Goal: Find contact information: Find contact information

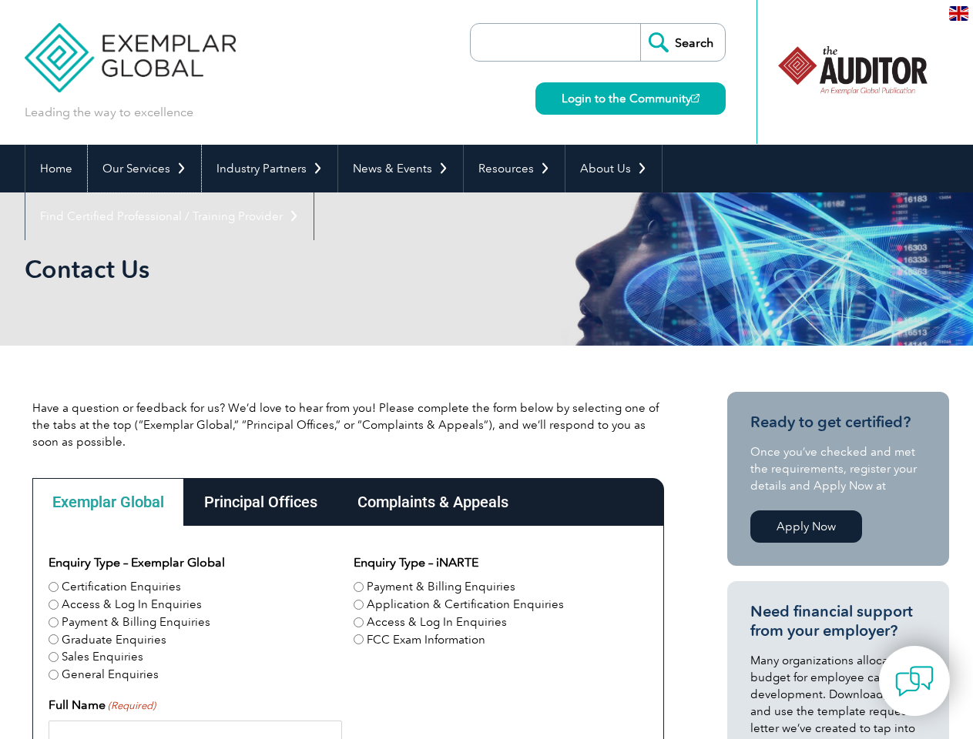
click at [143, 169] on link "Our Services" at bounding box center [144, 169] width 113 height 48
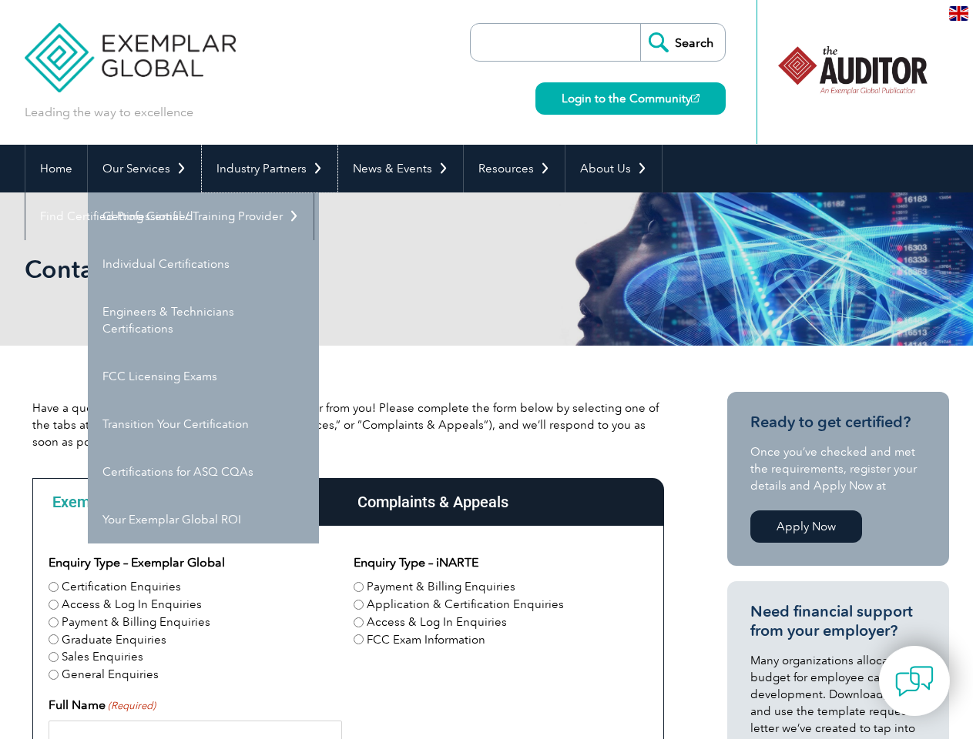
click at [266, 169] on link "Industry Partners" at bounding box center [270, 169] width 136 height 48
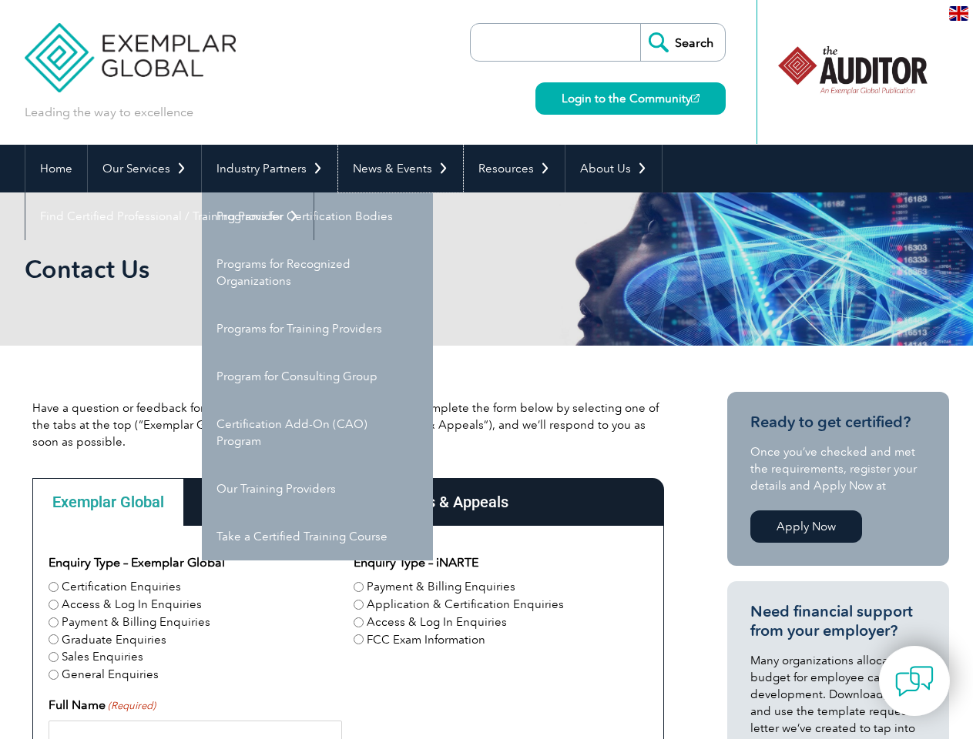
click at [396, 169] on link "News & Events" at bounding box center [400, 169] width 125 height 48
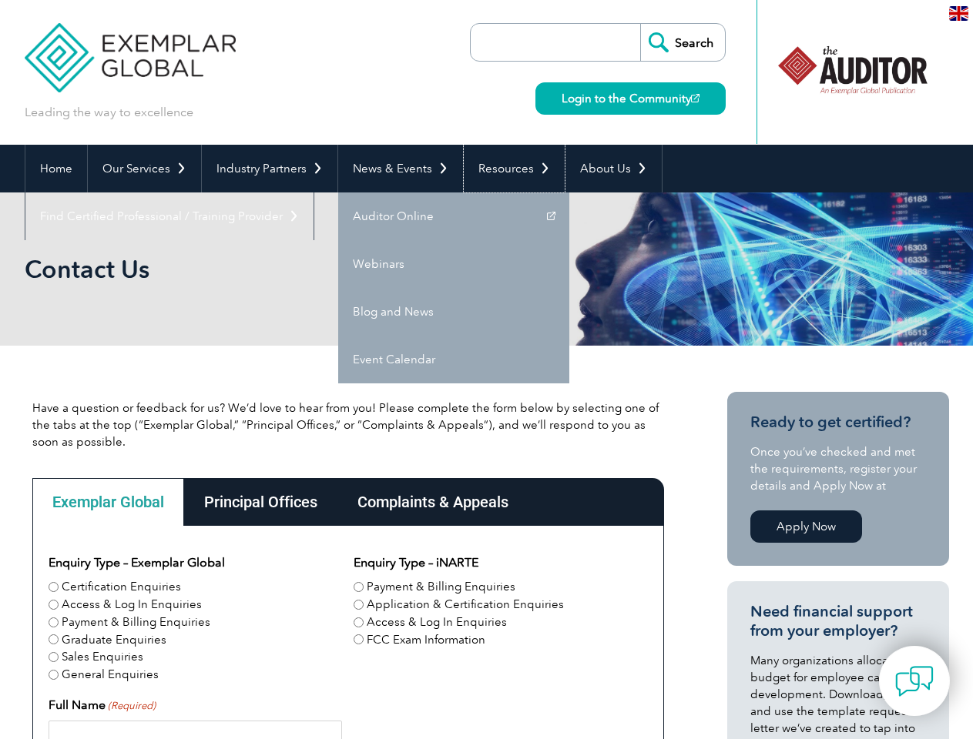
click at [507, 169] on link "Resources" at bounding box center [514, 169] width 101 height 48
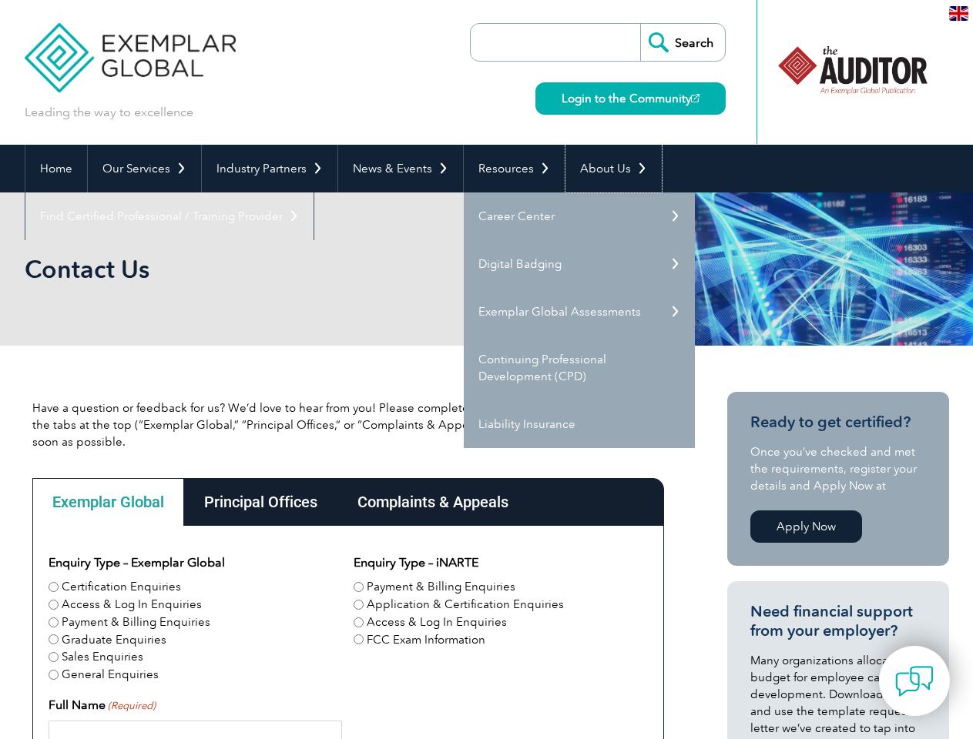
click at [605, 169] on link "About Us" at bounding box center [613, 169] width 96 height 48
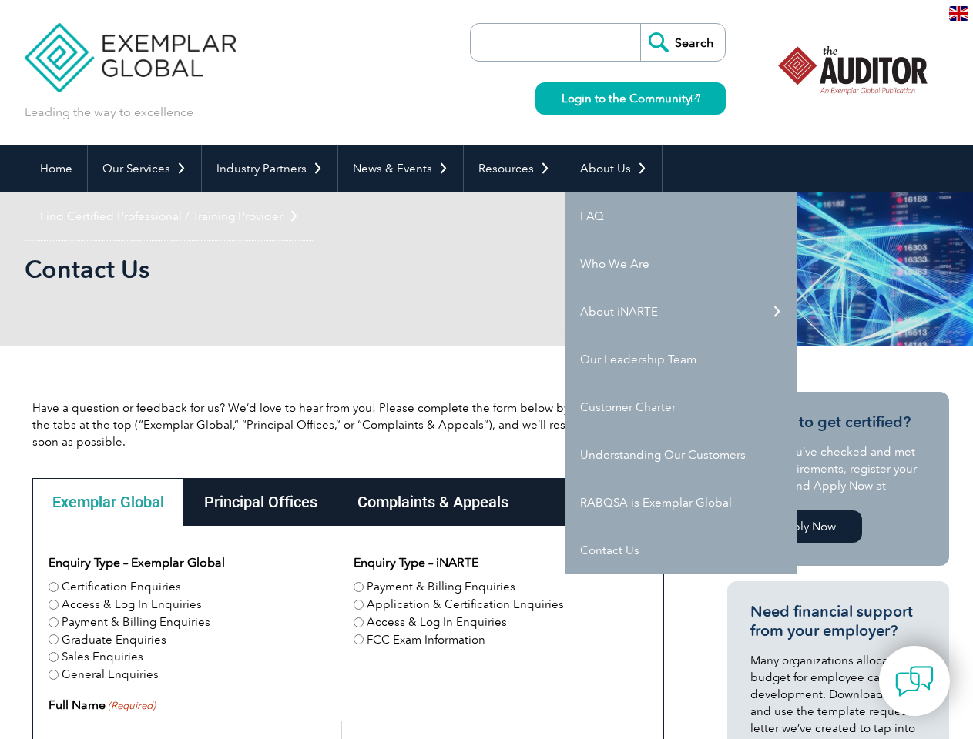
click at [313, 193] on link "Find Certified Professional / Training Provider" at bounding box center [169, 217] width 288 height 48
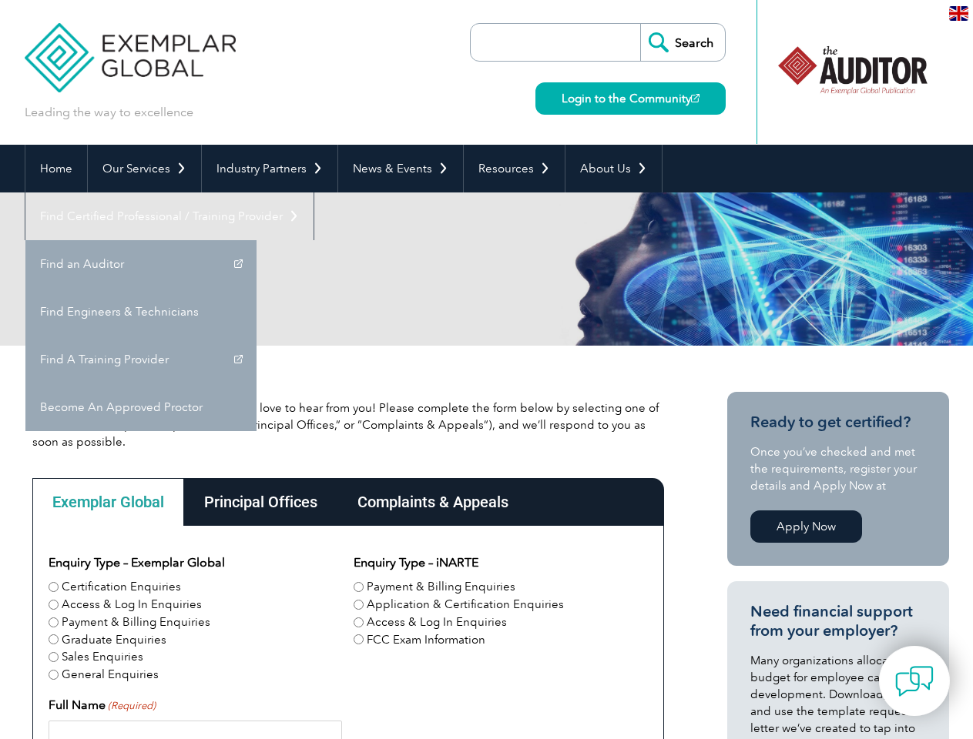
click at [108, 502] on div "Exemplar Global" at bounding box center [108, 502] width 152 height 48
click at [260, 502] on div "Principal Offices" at bounding box center [260, 502] width 153 height 48
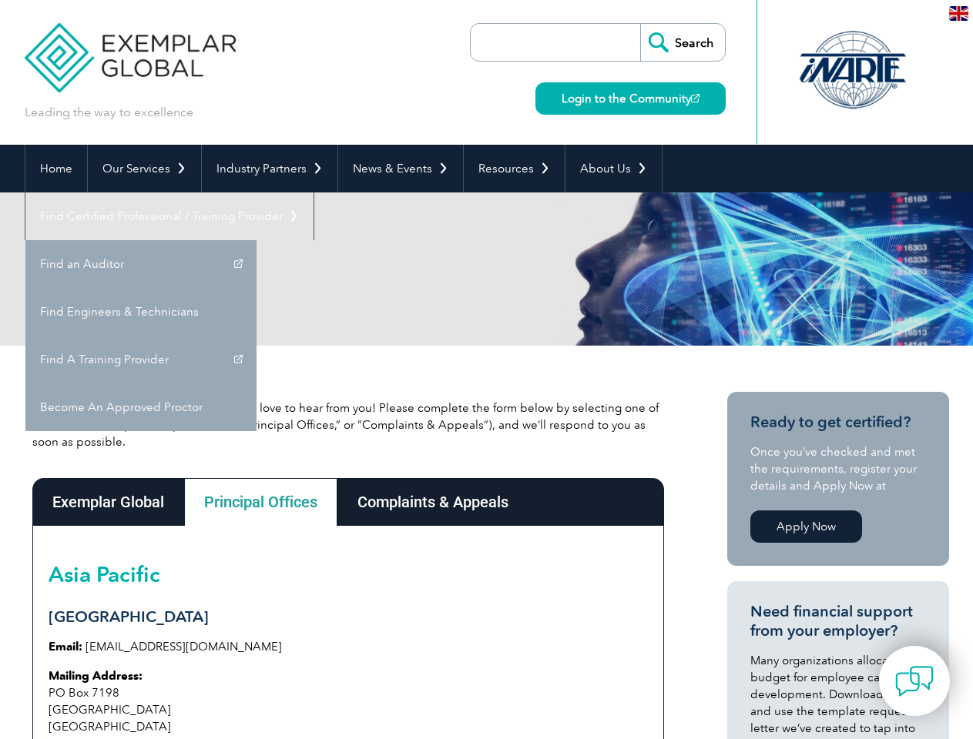
click at [432, 502] on div "Complaints & Appeals" at bounding box center [432, 502] width 191 height 48
